Goal: Entertainment & Leisure: Consume media (video, audio)

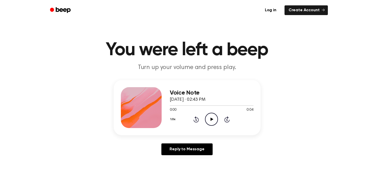
click at [211, 121] on icon "Play Audio" at bounding box center [211, 119] width 13 height 13
click at [211, 120] on icon "Play Audio" at bounding box center [211, 119] width 13 height 13
click at [215, 121] on icon "Play Audio" at bounding box center [211, 119] width 13 height 13
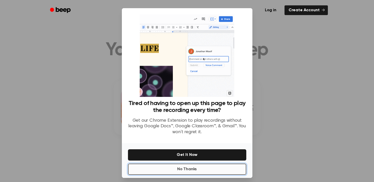
click at [210, 170] on button "No Thanks" at bounding box center [187, 168] width 118 height 11
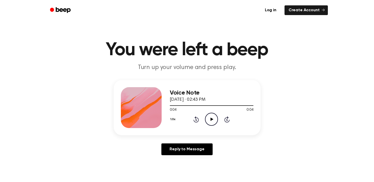
click at [211, 118] on icon at bounding box center [212, 118] width 3 height 3
click at [211, 119] on icon at bounding box center [212, 118] width 2 height 3
click at [217, 119] on icon "Play Audio" at bounding box center [211, 119] width 13 height 13
click at [211, 119] on icon at bounding box center [212, 118] width 3 height 3
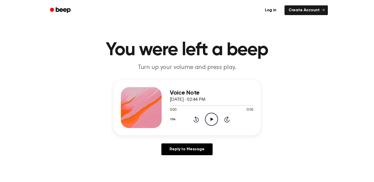
click at [211, 120] on icon at bounding box center [212, 118] width 3 height 3
click at [208, 116] on icon "Play Audio" at bounding box center [211, 119] width 13 height 13
click at [210, 120] on icon "Play Audio" at bounding box center [211, 119] width 13 height 13
